Goal: Task Accomplishment & Management: Complete application form

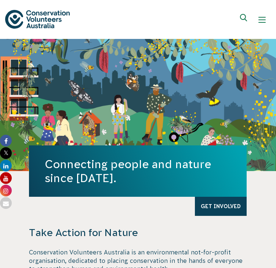
click at [260, 25] on button "Show mobile navigation menu" at bounding box center [262, 20] width 18 height 18
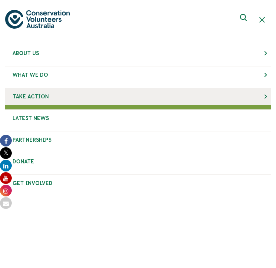
click at [246, 89] on link "Take Action" at bounding box center [138, 96] width 266 height 17
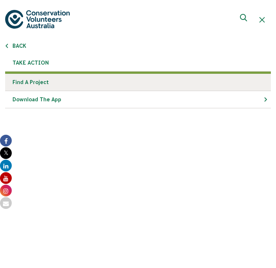
click at [149, 81] on link "Find a project" at bounding box center [138, 82] width 266 height 17
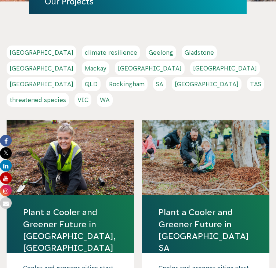
scroll to position [142, 0]
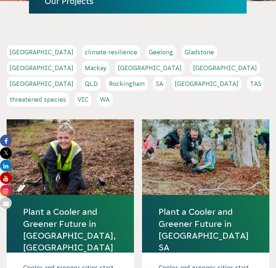
click at [100, 77] on link "QLD" at bounding box center [91, 84] width 19 height 14
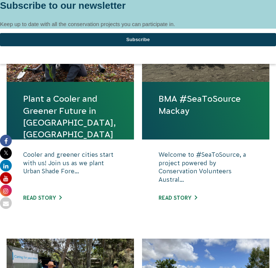
scroll to position [192, 0]
click at [182, 198] on link "Read story" at bounding box center [177, 198] width 39 height 6
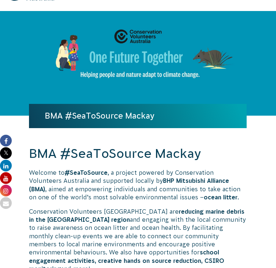
scroll to position [37, 0]
